Goal: Use online tool/utility: Utilize a website feature to perform a specific function

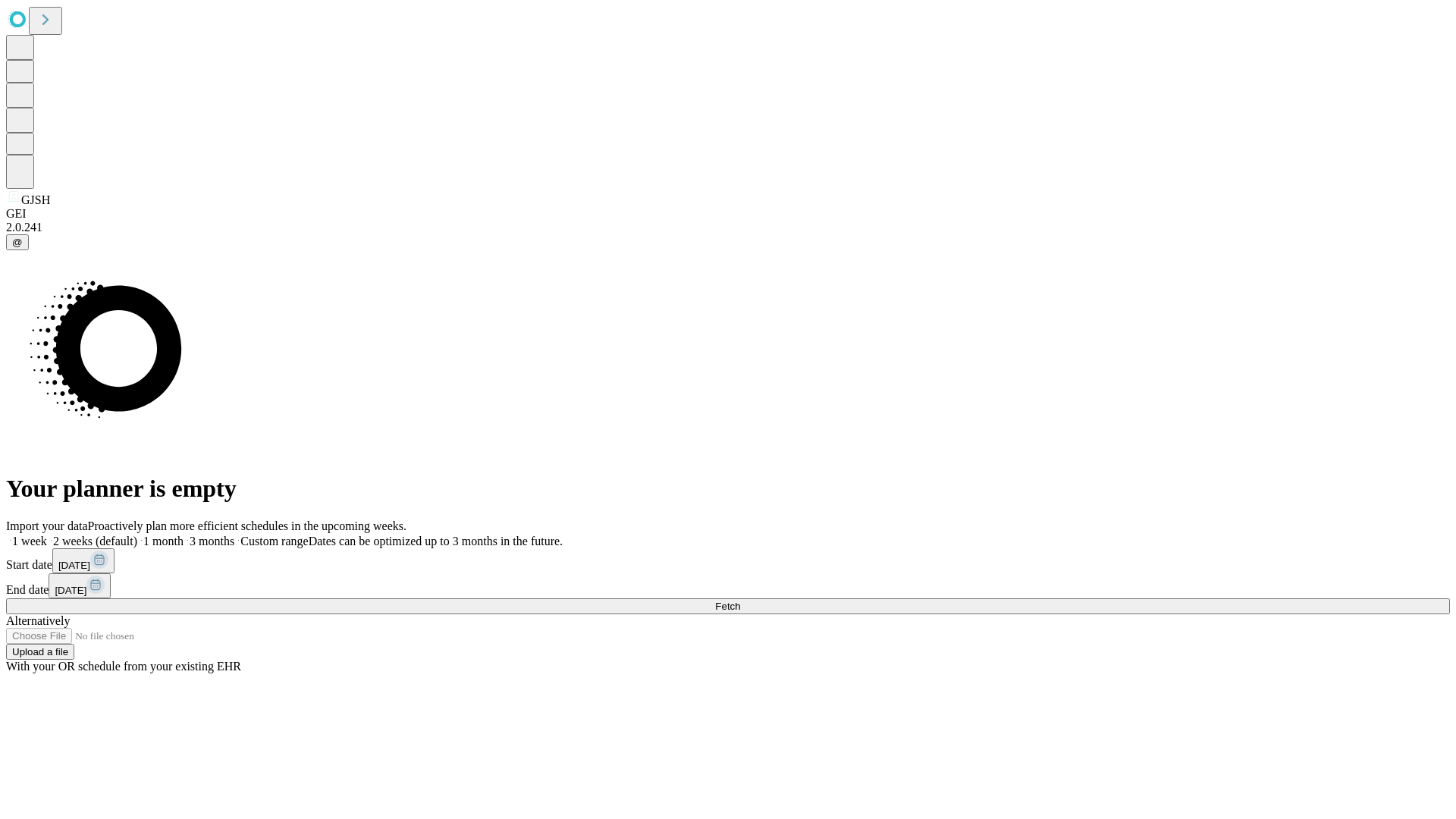
click at [740, 600] on span "Fetch" at bounding box center [728, 606] width 25 height 12
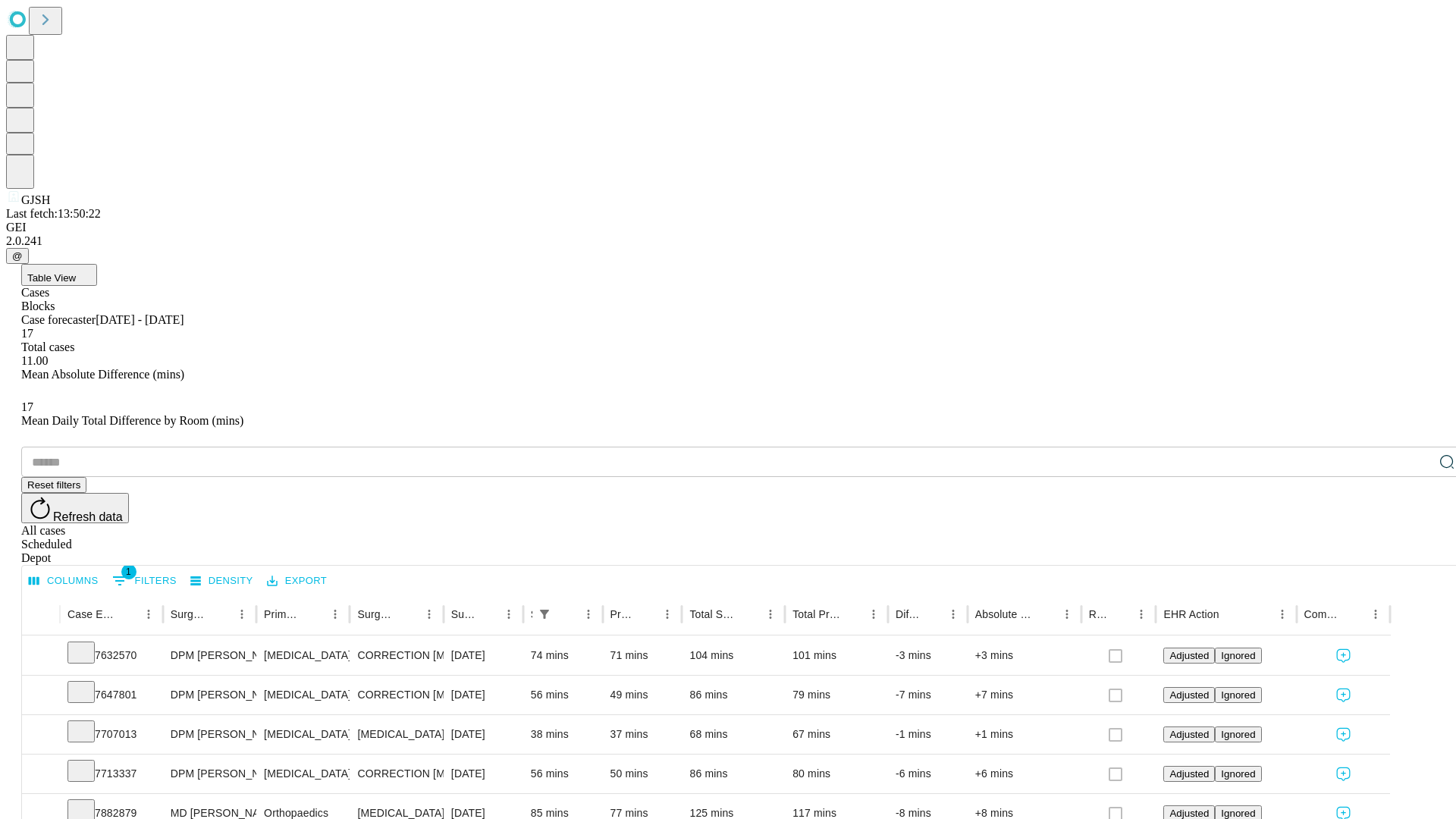
click at [76, 272] on span "Table View" at bounding box center [51, 278] width 48 height 12
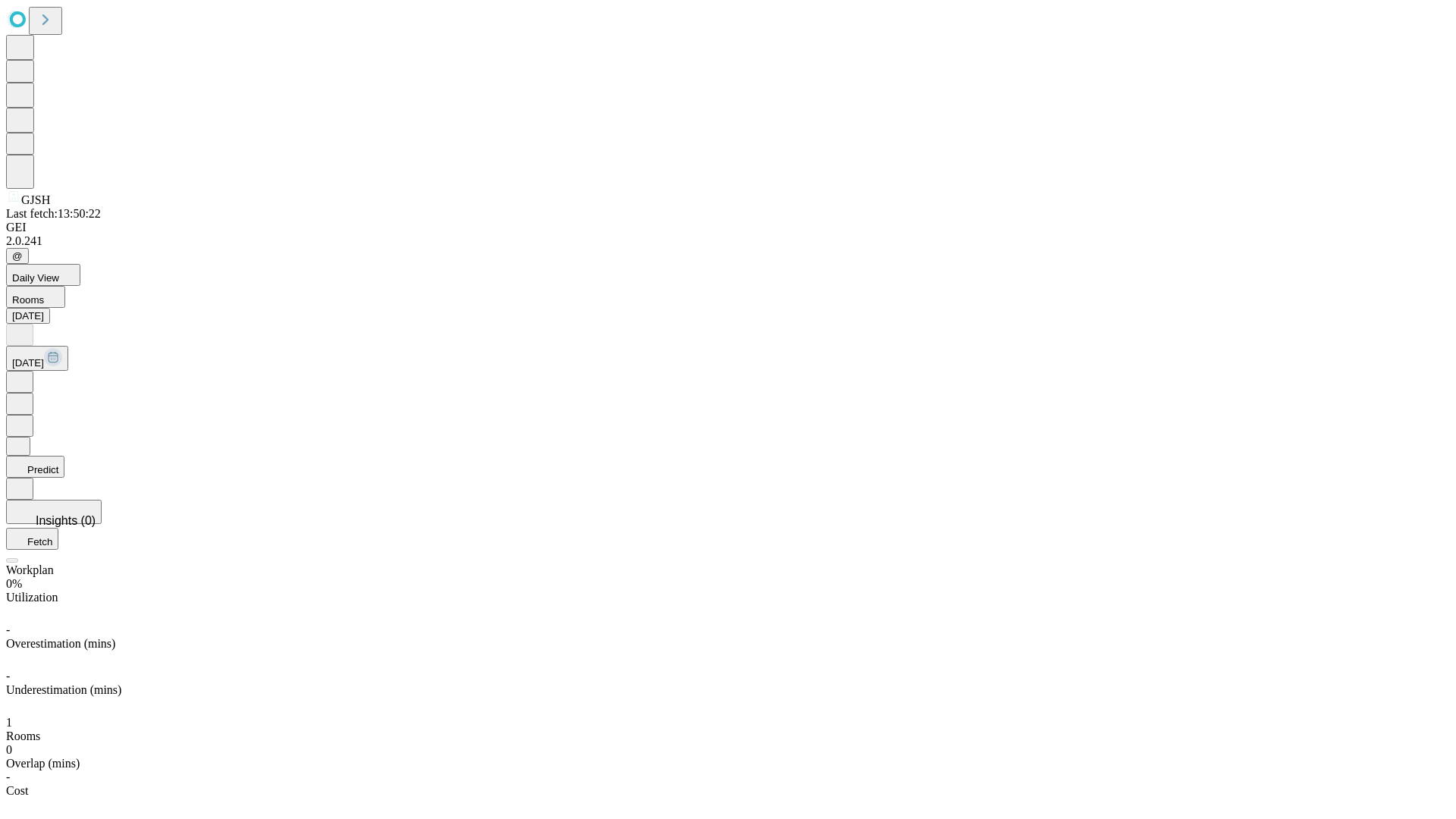
click at [65, 456] on button "Predict" at bounding box center [35, 467] width 58 height 22
